Goal: Register for event/course

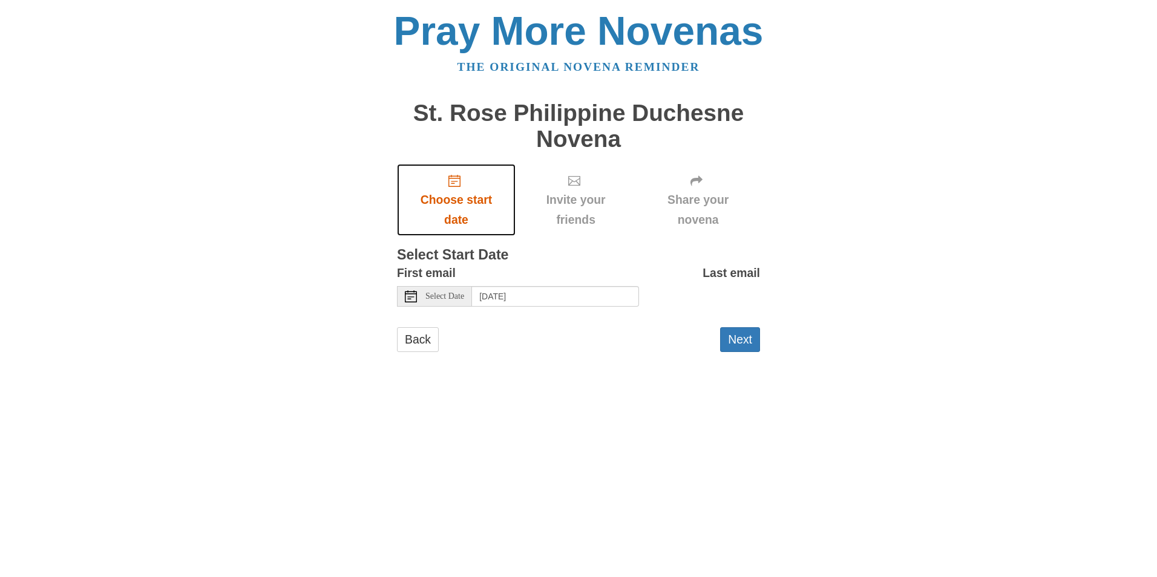
click at [457, 192] on span "Choose start date" at bounding box center [456, 210] width 94 height 40
click at [739, 339] on button "Next" at bounding box center [740, 339] width 40 height 25
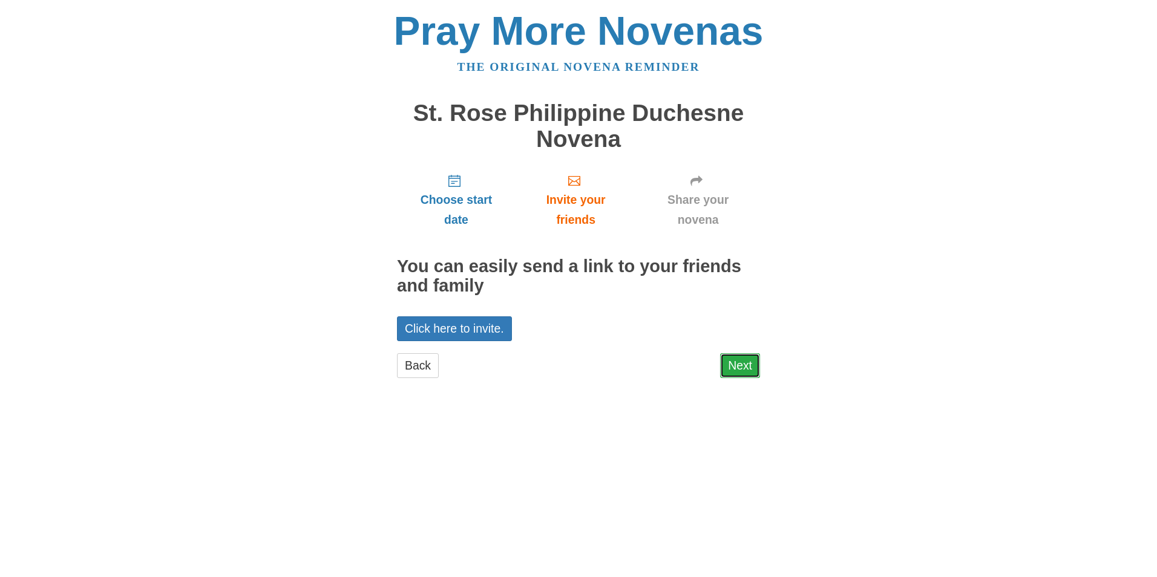
click at [749, 365] on link "Next" at bounding box center [740, 365] width 40 height 25
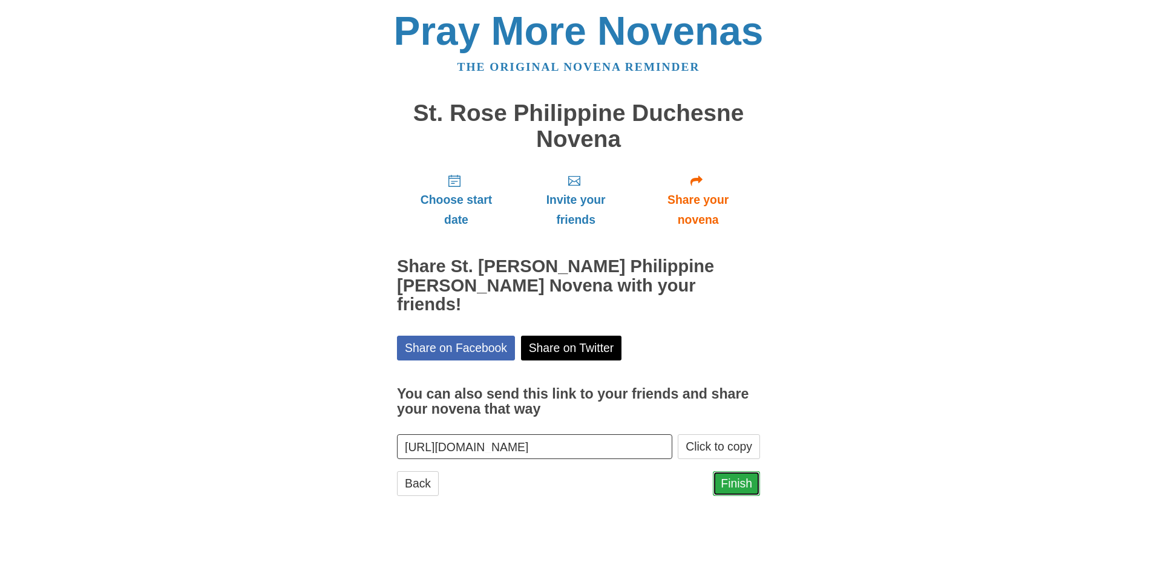
click at [732, 471] on link "Finish" at bounding box center [736, 483] width 47 height 25
